Goal: Transaction & Acquisition: Purchase product/service

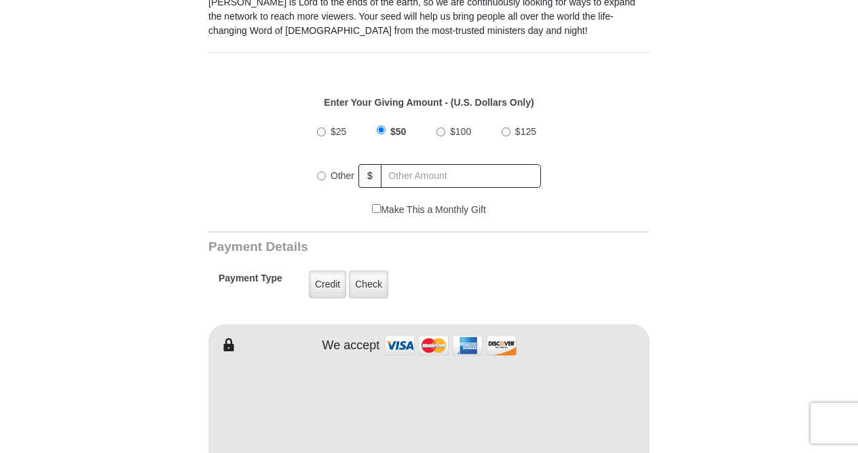
scroll to position [461, 0]
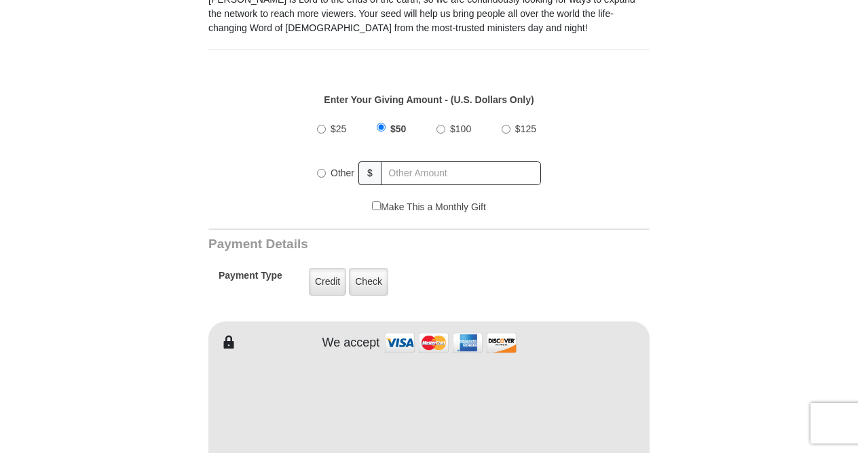
click at [381, 123] on input "$50" at bounding box center [381, 127] width 9 height 9
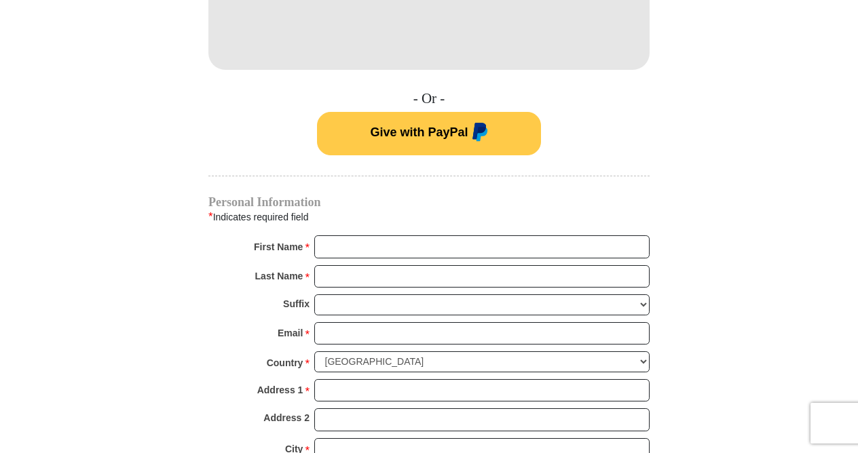
scroll to position [862, 0]
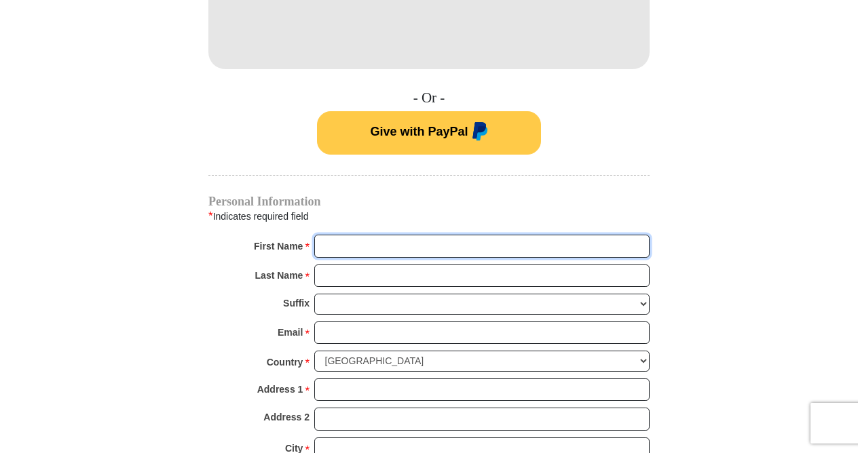
click at [388, 235] on input "First Name *" at bounding box center [481, 246] width 335 height 23
type input "[PERSON_NAME]"
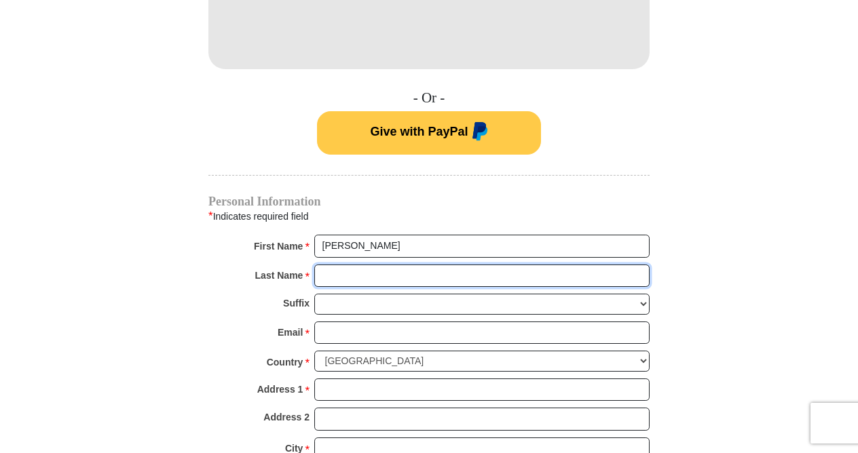
type input "[GEOGRAPHIC_DATA]"
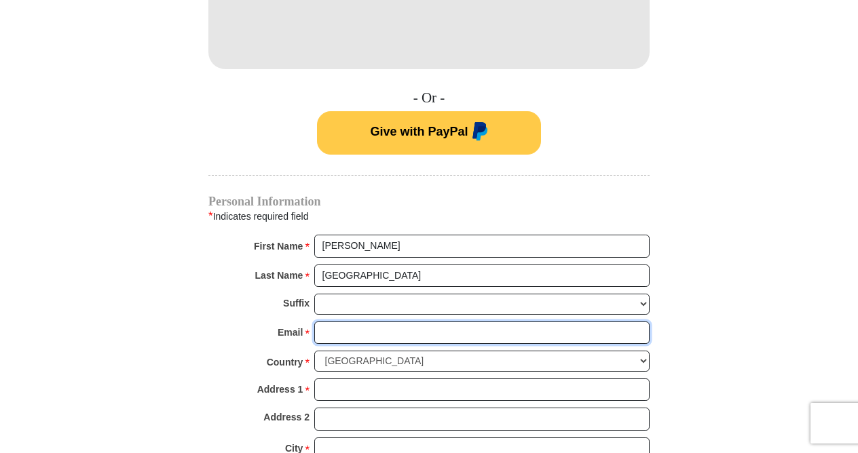
type input "[EMAIL_ADDRESS][DOMAIN_NAME]"
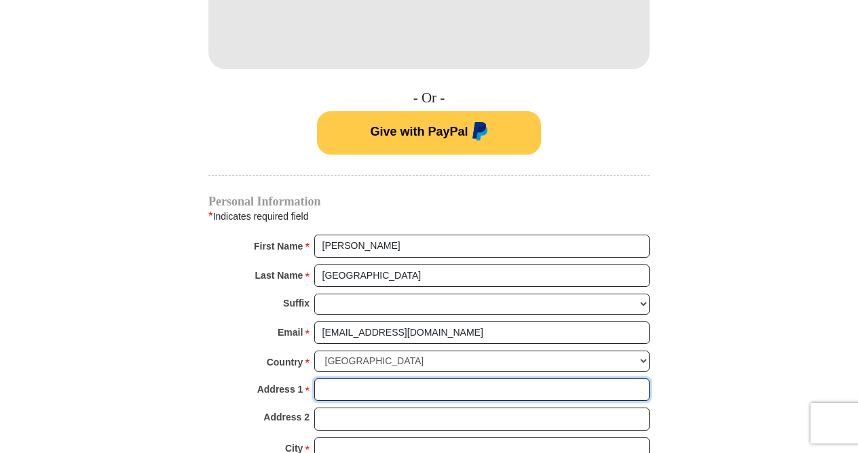
type input "[STREET_ADDRESS][PERSON_NAME]"
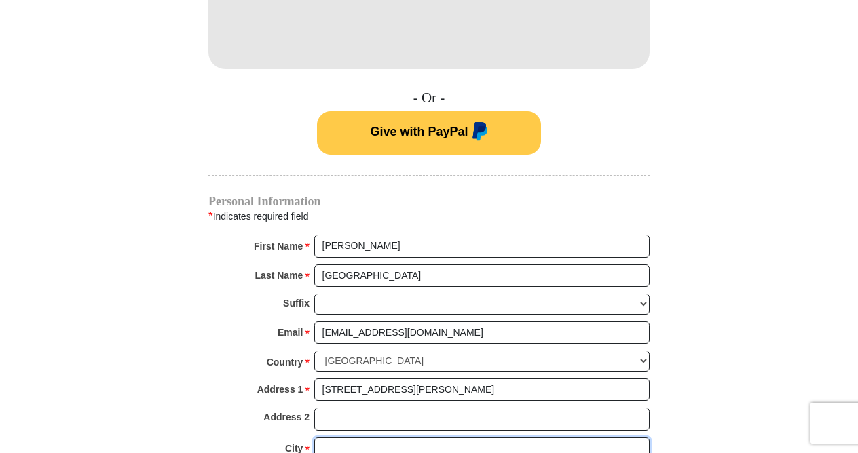
type input "Azle"
type input "76020"
type input "8172296804"
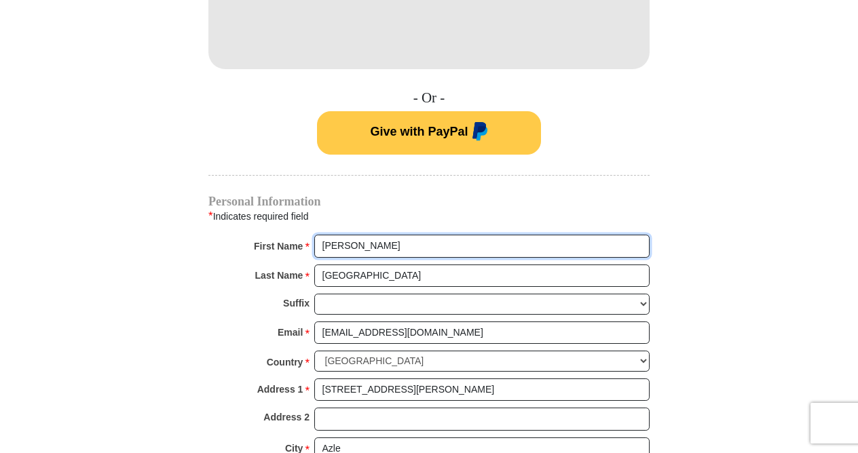
radio input "true"
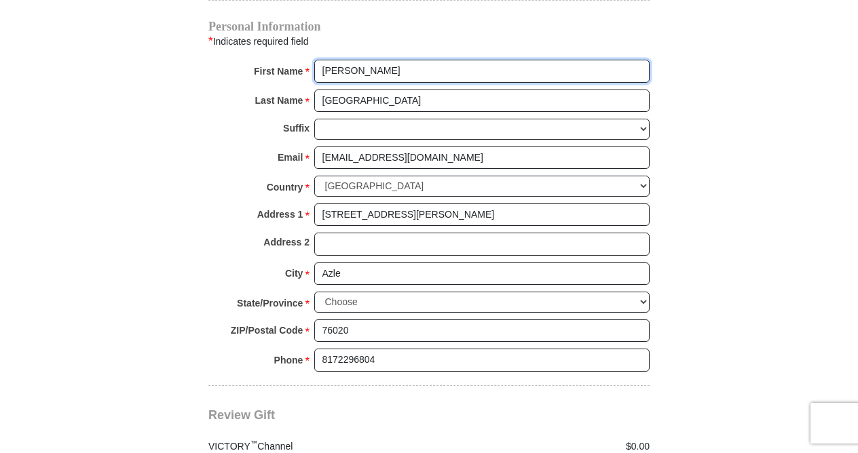
scroll to position [1039, 0]
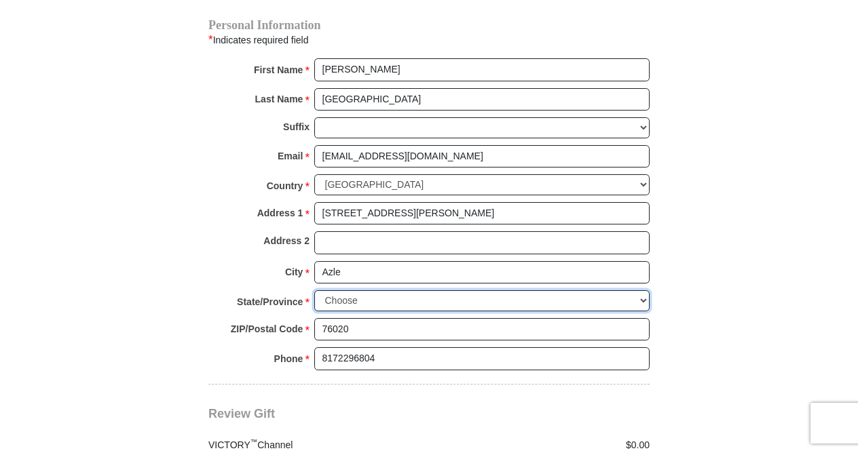
click at [365, 290] on select "Choose [US_STATE] [US_STATE] [US_STATE] [US_STATE] [US_STATE] Armed Forces Amer…" at bounding box center [481, 300] width 335 height 21
select select "[GEOGRAPHIC_DATA]"
click at [314, 290] on select "Choose [US_STATE] [US_STATE] [US_STATE] [US_STATE] [US_STATE] Armed Forces Amer…" at bounding box center [481, 300] width 335 height 21
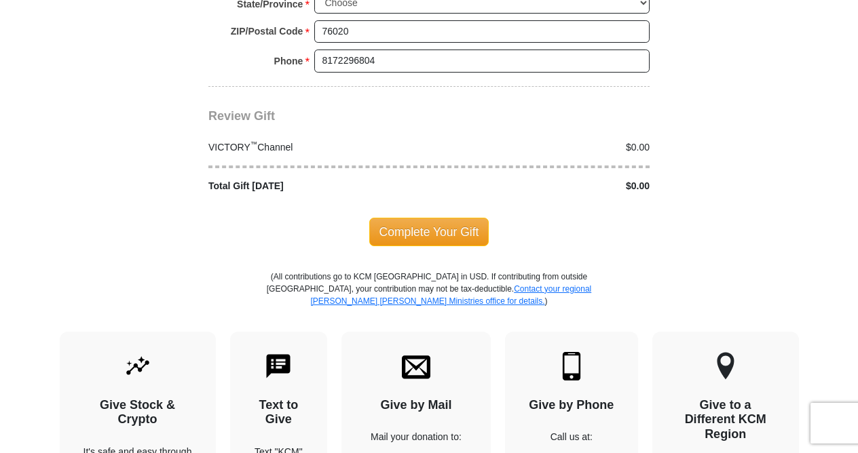
scroll to position [1340, 0]
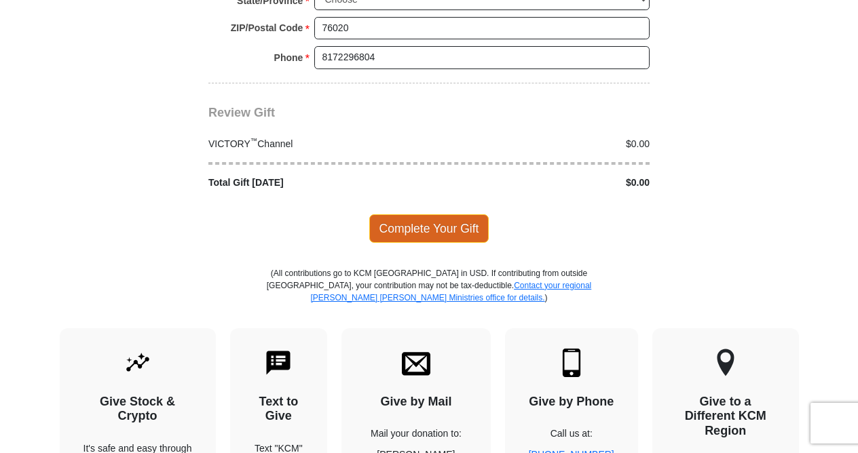
click at [413, 214] on span "Complete Your Gift" at bounding box center [429, 228] width 120 height 28
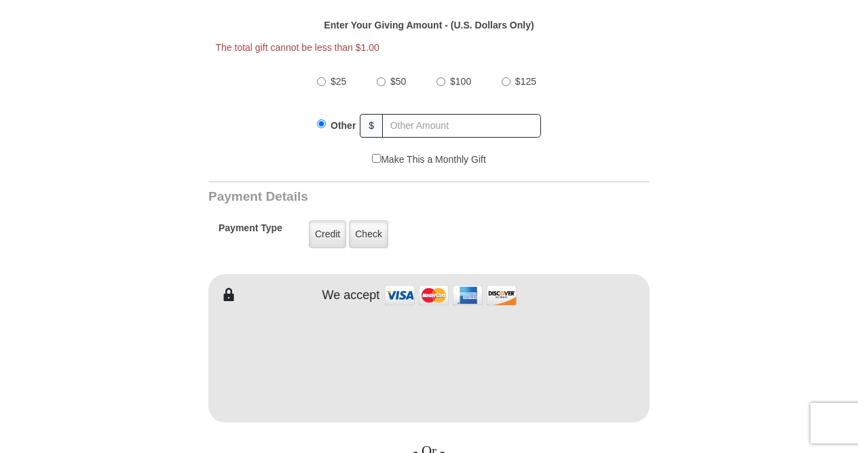
scroll to position [528, 0]
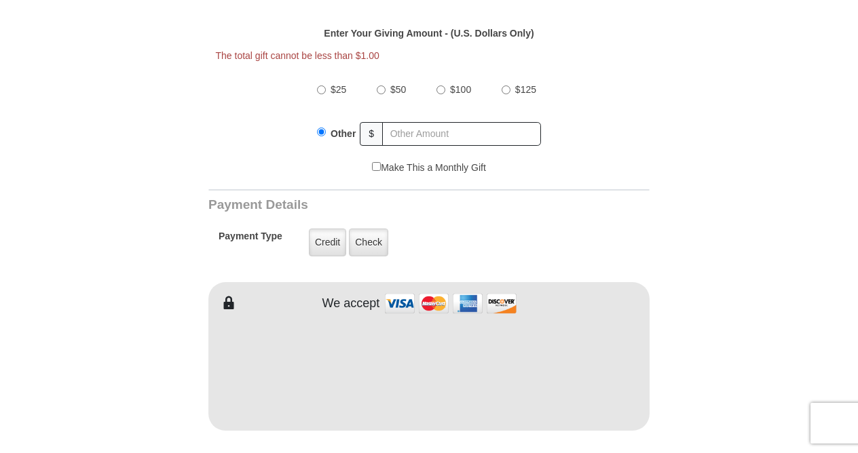
click at [380, 85] on input "$50" at bounding box center [381, 89] width 9 height 9
radio input "true"
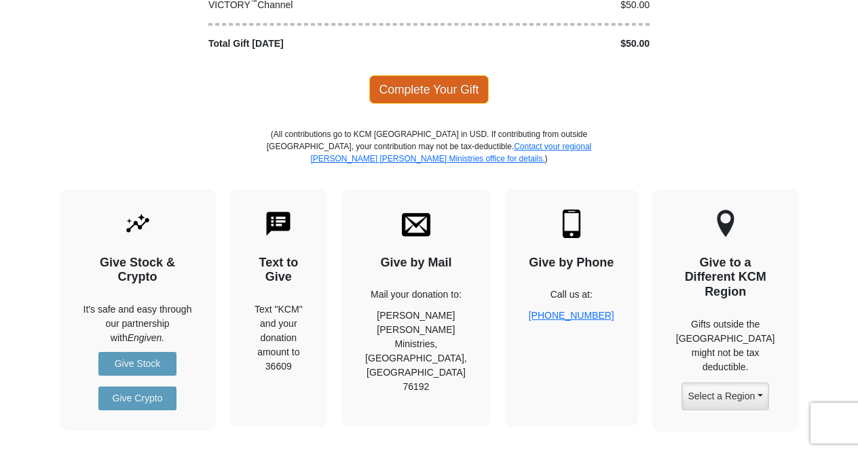
scroll to position [1509, 0]
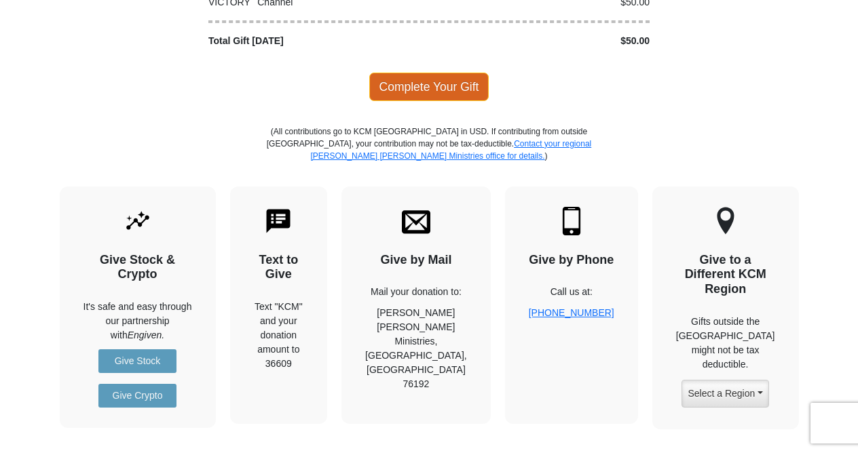
click at [423, 73] on span "Complete Your Gift" at bounding box center [429, 87] width 120 height 28
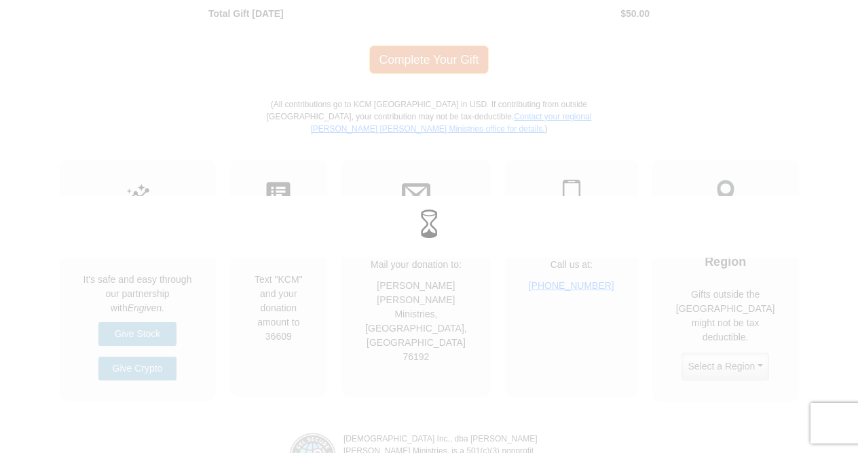
scroll to position [1482, 0]
